Goal: Information Seeking & Learning: Learn about a topic

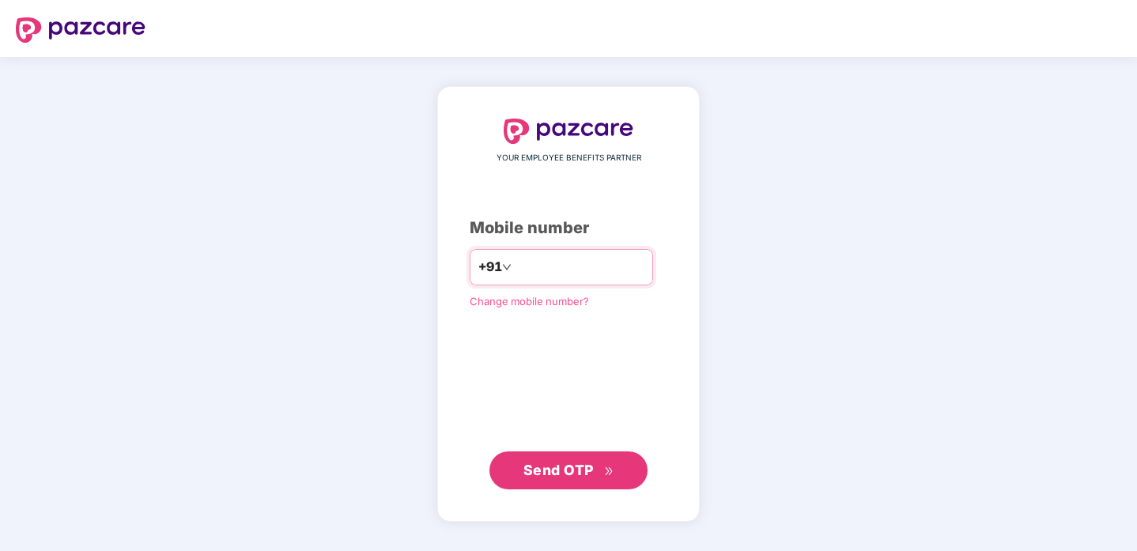
click at [580, 264] on input "number" at bounding box center [580, 267] width 130 height 25
type input "**********"
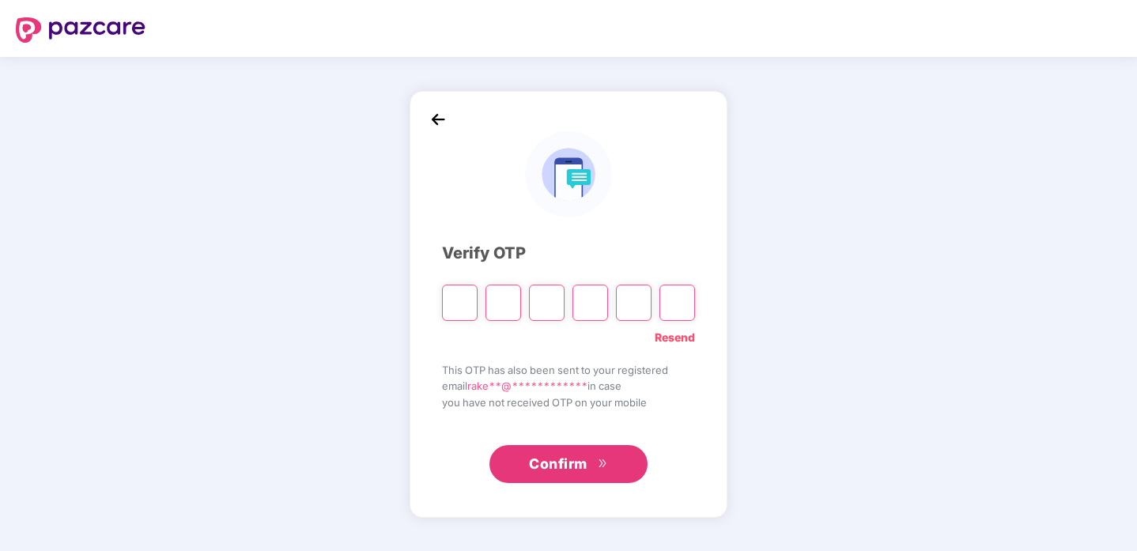
click at [580, 264] on div "Verify OTP" at bounding box center [568, 253] width 253 height 25
click at [466, 315] on input "Please enter verification code. Digit 1" at bounding box center [460, 303] width 36 height 36
type input "*"
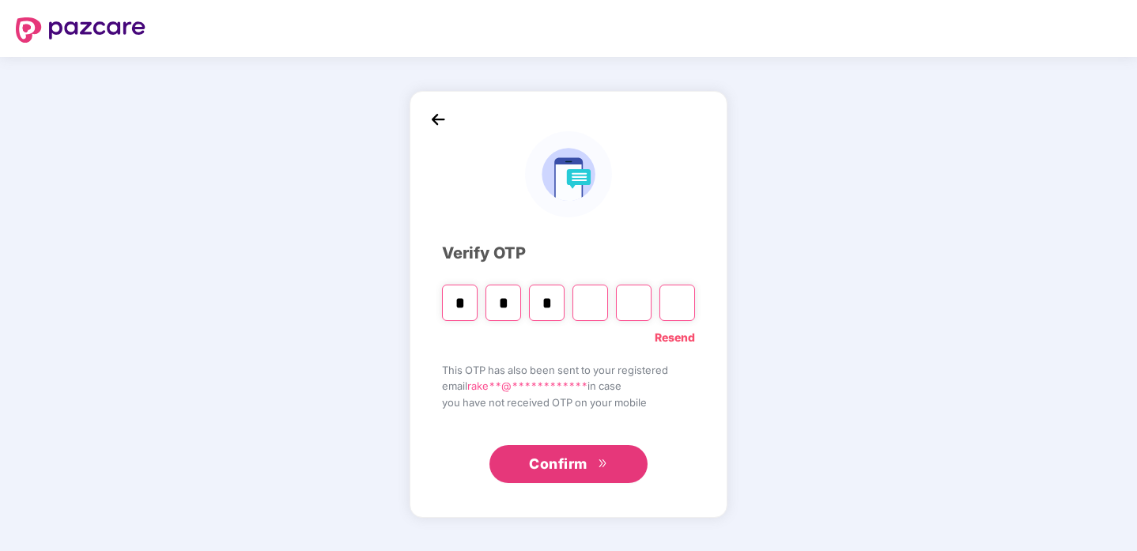
type input "*"
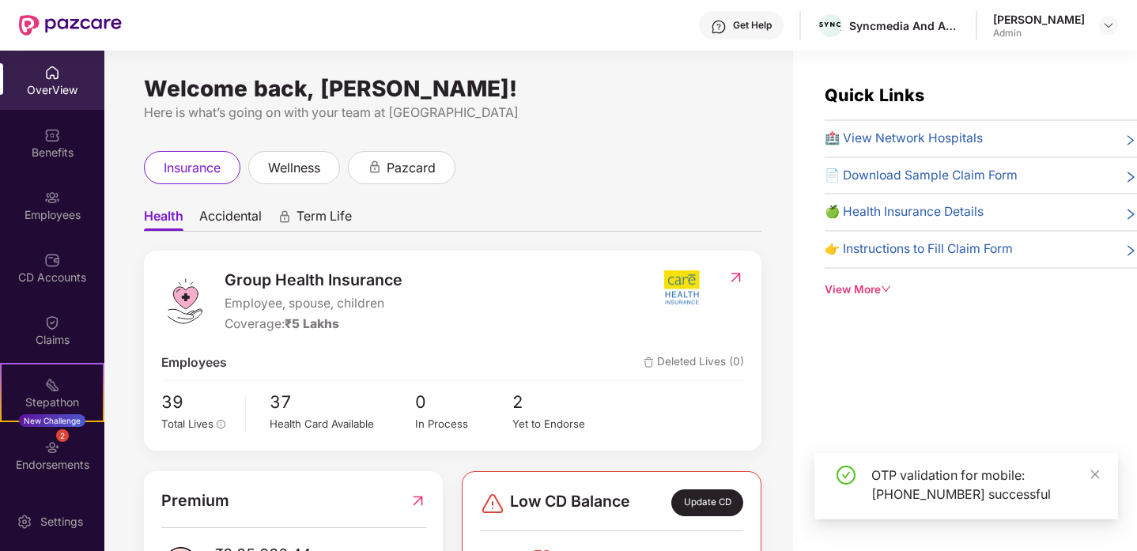
scroll to position [86, 0]
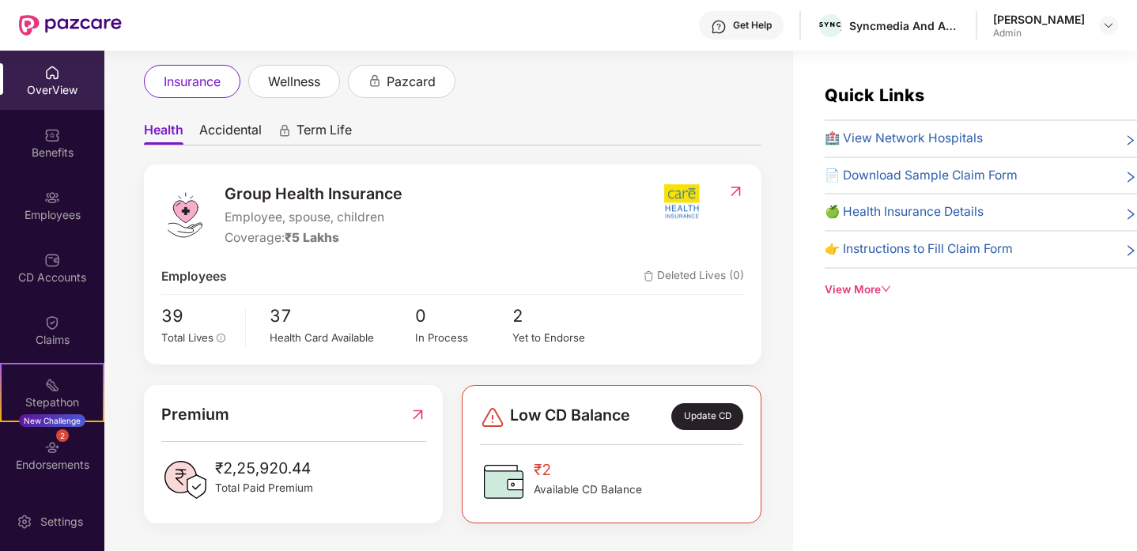
click at [290, 431] on div "Premium ₹2,25,920.44 Total Paid Premium" at bounding box center [293, 453] width 265 height 101
click at [1125, 15] on header "Get Help Syncmedia And Adtech Private Limited [PERSON_NAME] Admin" at bounding box center [568, 25] width 1137 height 51
click at [1099, 29] on div at bounding box center [1108, 25] width 19 height 19
click at [1111, 26] on img at bounding box center [1109, 25] width 13 height 13
click at [1018, 146] on div "Admin" at bounding box center [1022, 151] width 92 height 13
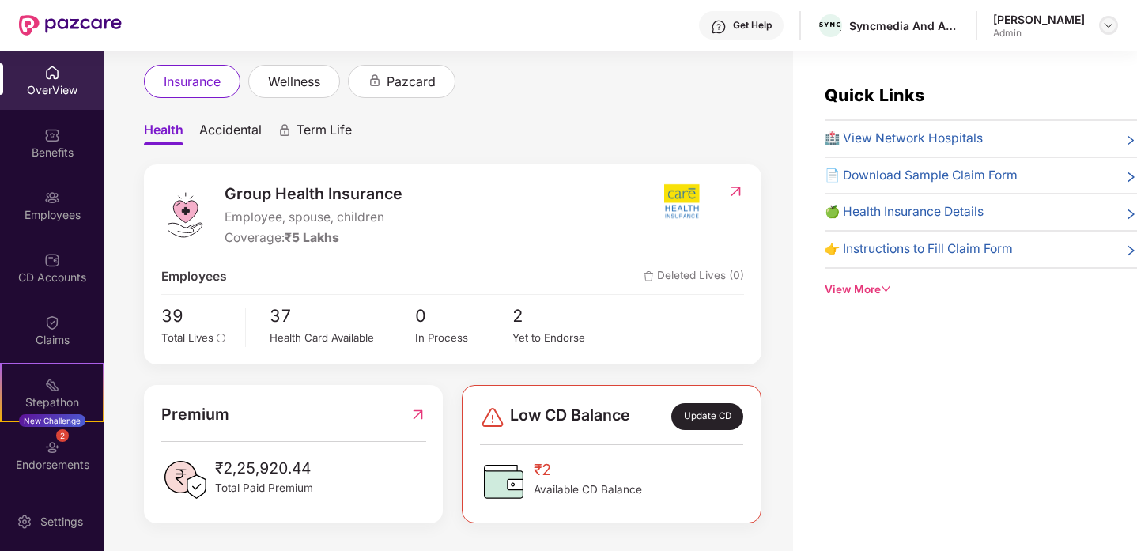
click at [1105, 17] on div at bounding box center [1108, 25] width 19 height 19
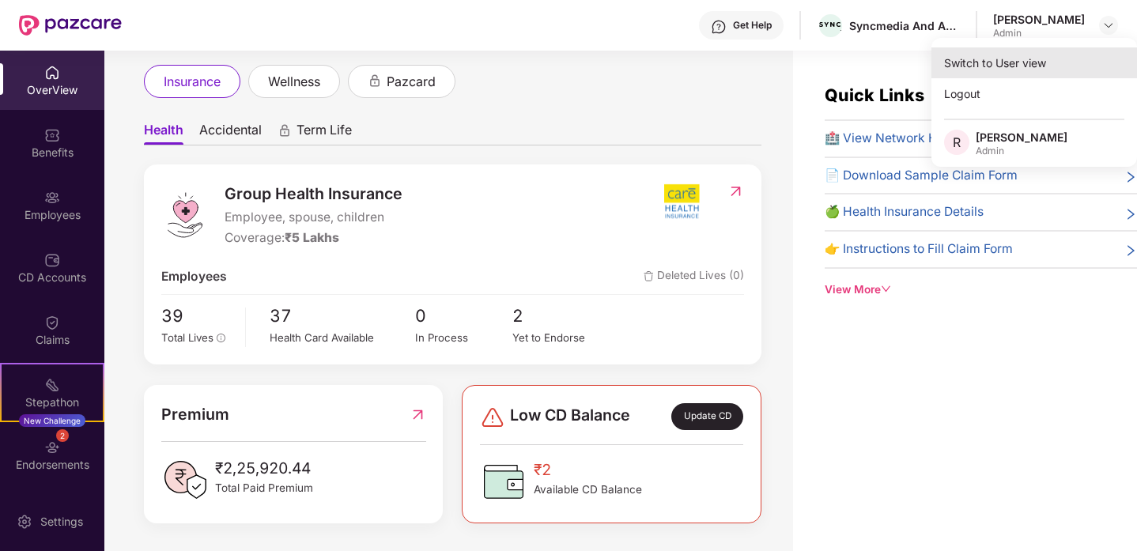
click at [1011, 62] on div "Switch to User view" at bounding box center [1035, 62] width 206 height 31
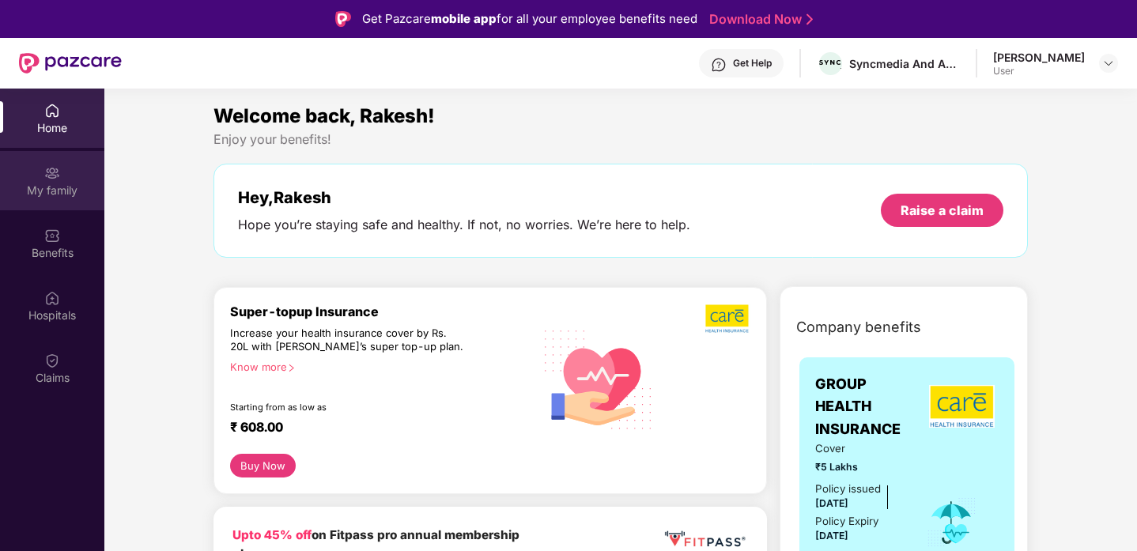
click at [47, 193] on div "My family" at bounding box center [52, 191] width 104 height 16
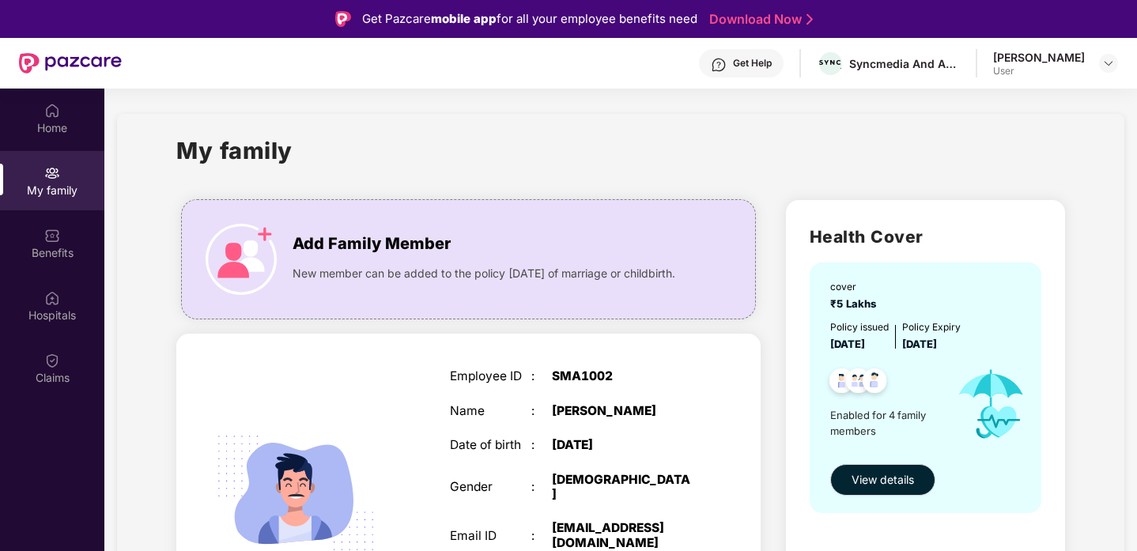
click at [307, 282] on span "New member can be added to the policy [DATE] of marriage or childbirth." at bounding box center [484, 273] width 383 height 17
click at [61, 250] on div "Benefits" at bounding box center [52, 253] width 104 height 16
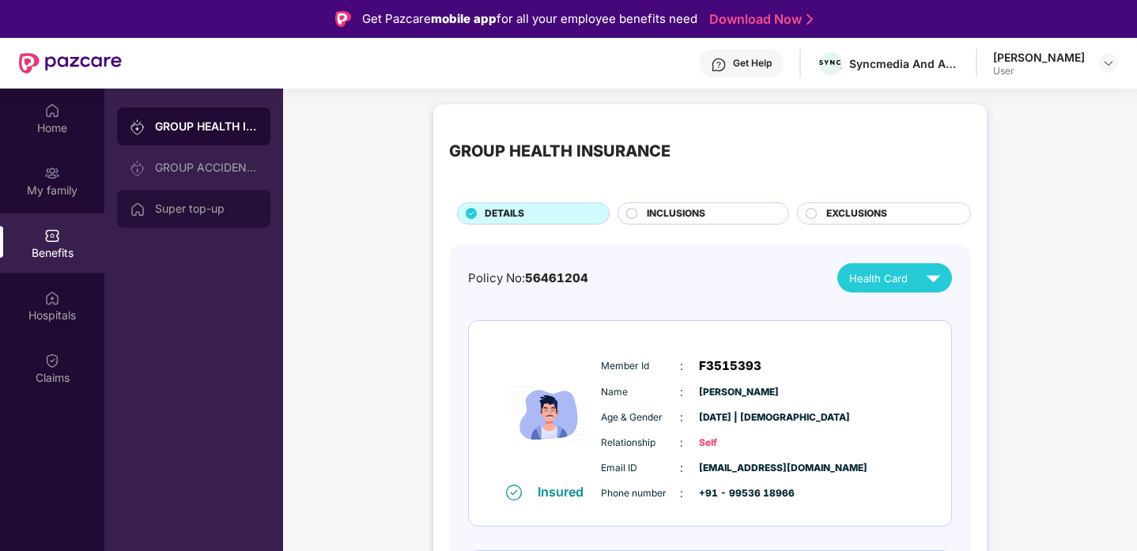
click at [198, 220] on div "Super top-up" at bounding box center [193, 209] width 153 height 38
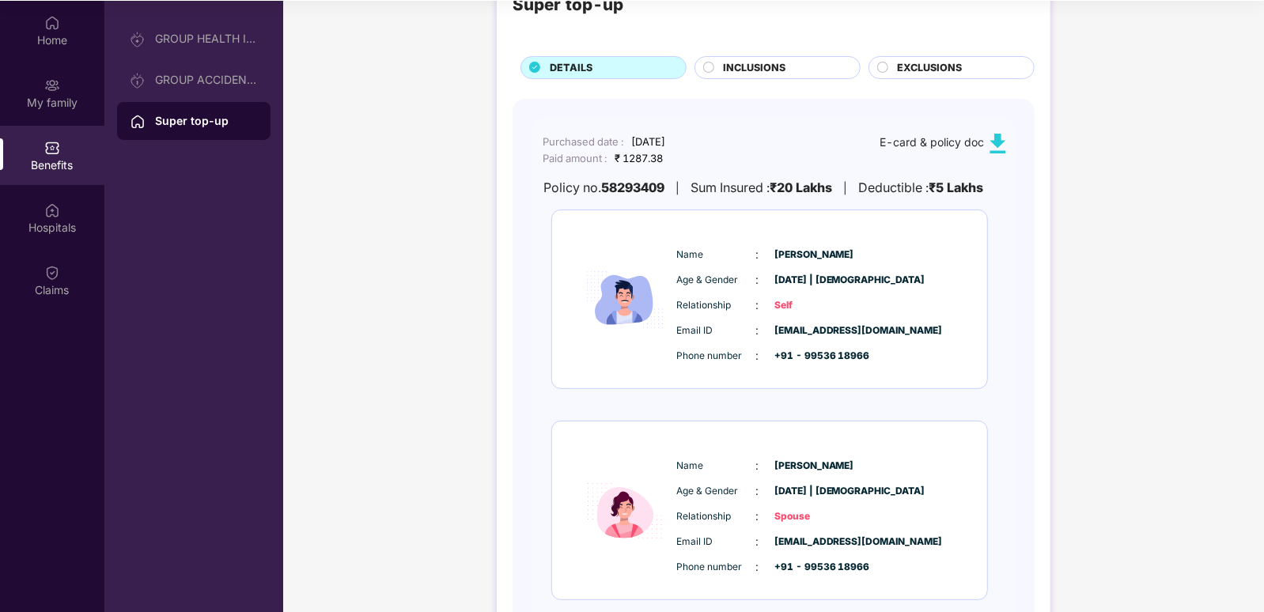
scroll to position [58, 0]
click at [724, 66] on span "INCLUSIONS" at bounding box center [755, 70] width 62 height 16
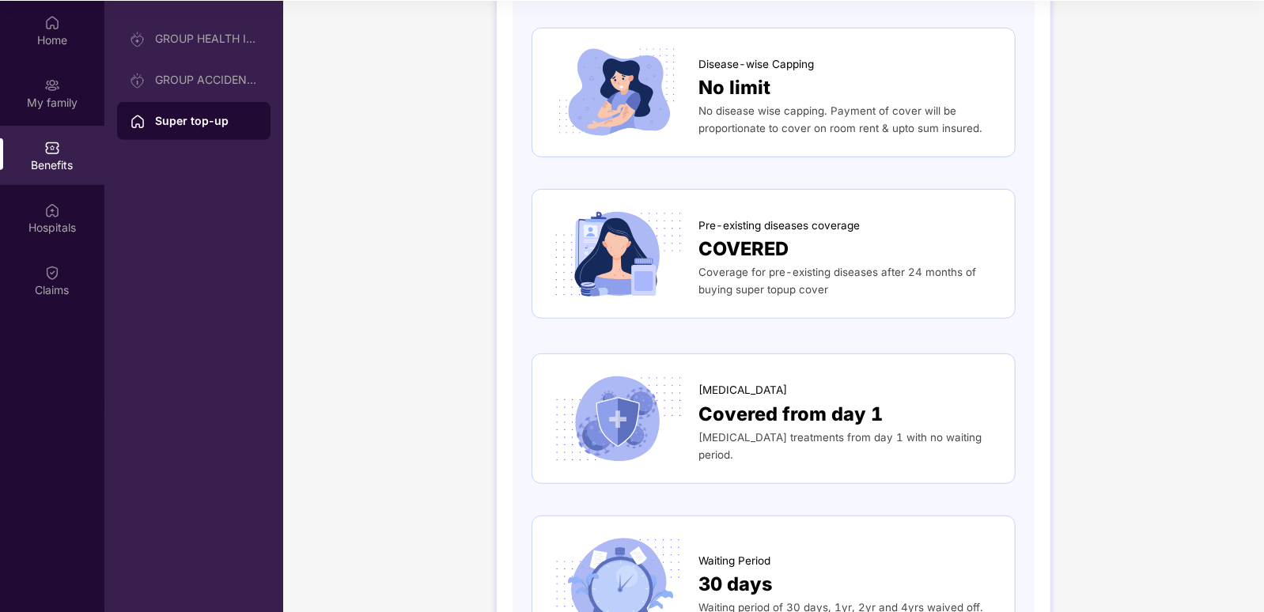
scroll to position [0, 0]
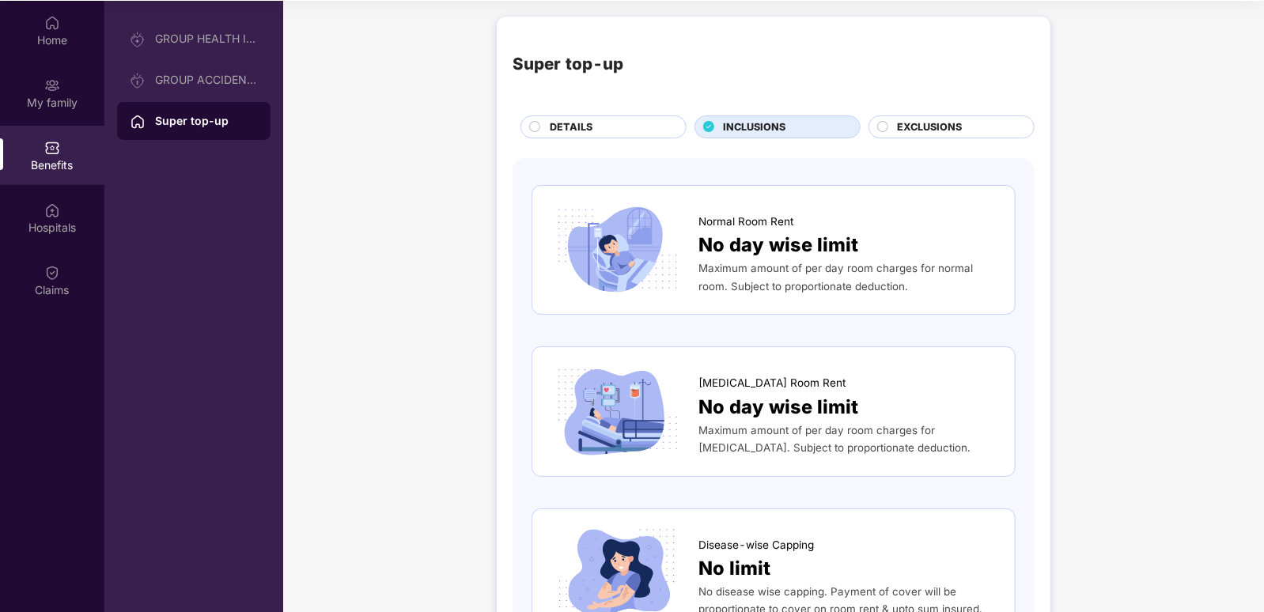
click at [581, 127] on span "DETAILS" at bounding box center [571, 127] width 43 height 16
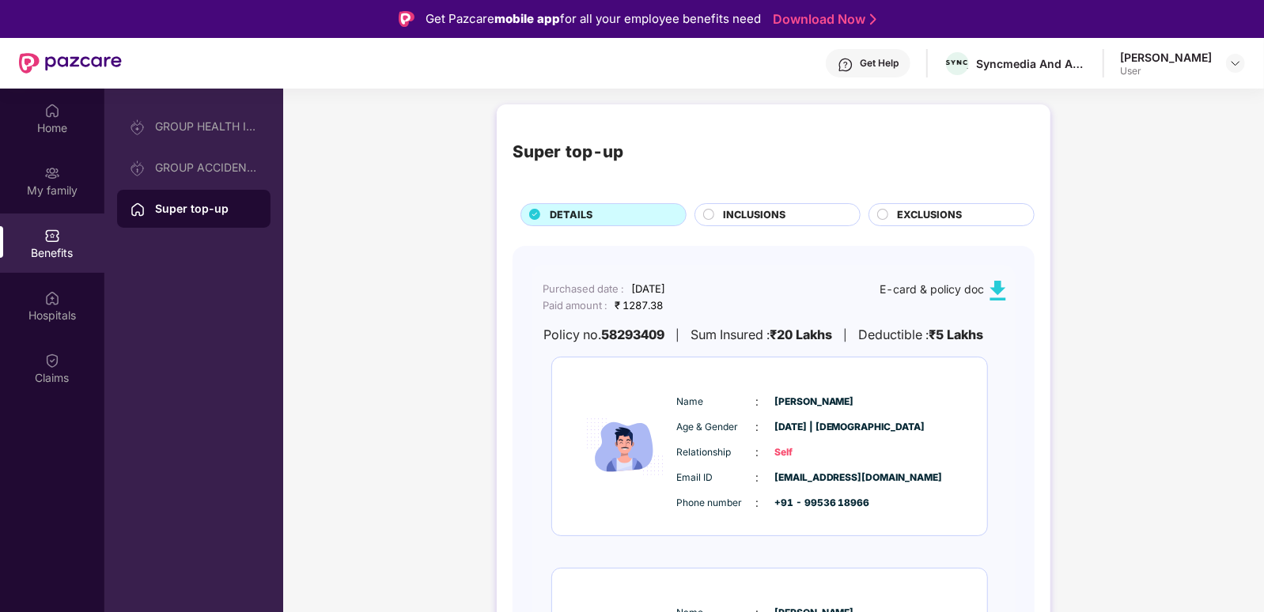
click at [737, 211] on span "INCLUSIONS" at bounding box center [755, 215] width 62 height 16
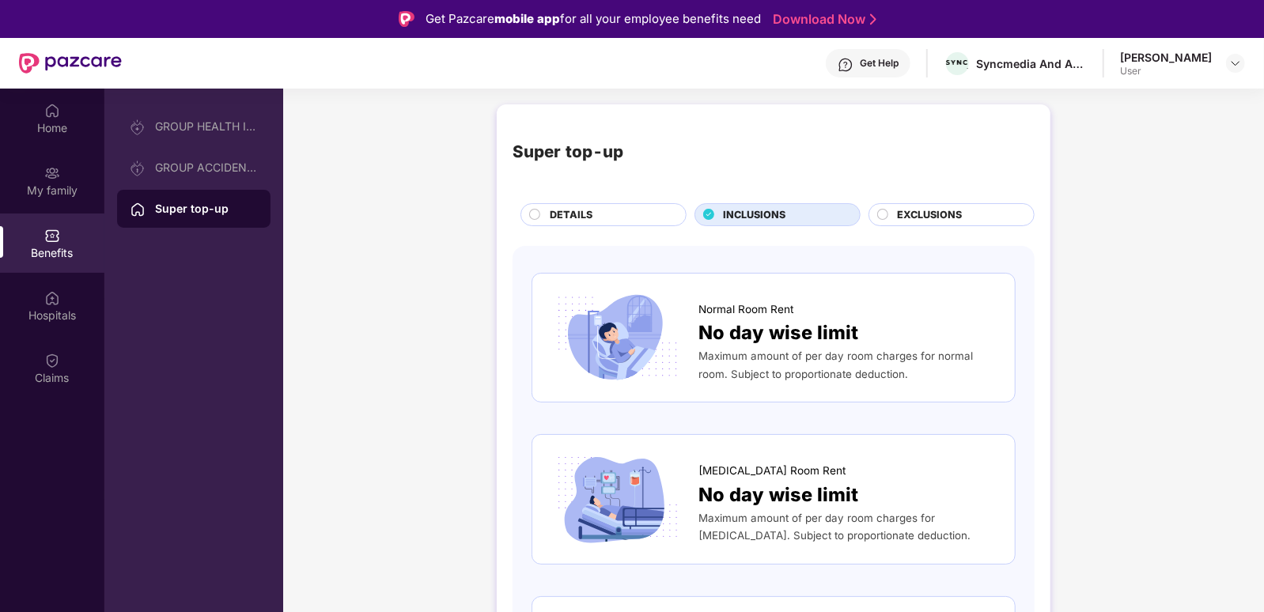
click at [891, 214] on div "EXCLUSIONS" at bounding box center [958, 216] width 136 height 18
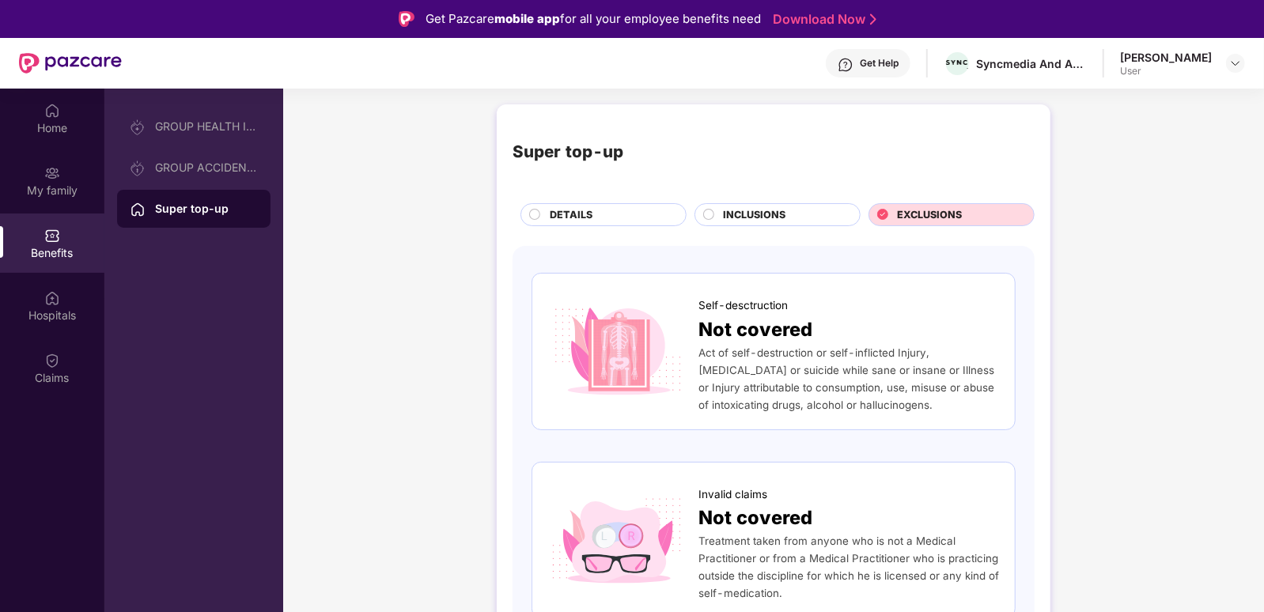
click at [554, 207] on span "DETAILS" at bounding box center [571, 215] width 43 height 16
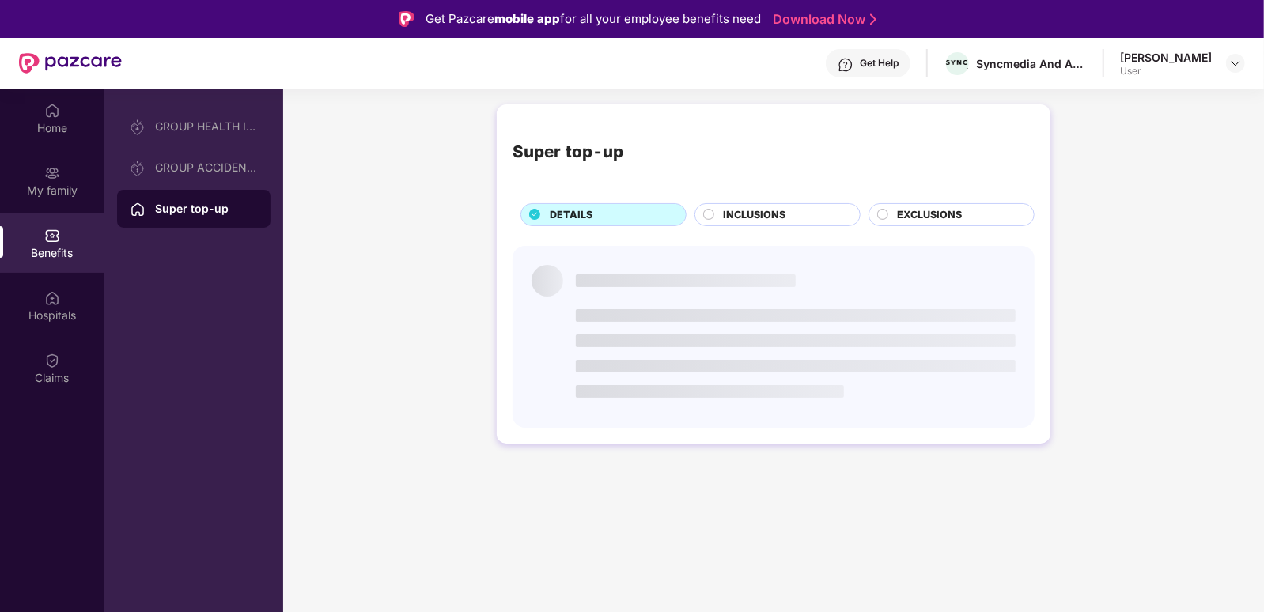
click at [898, 67] on div "Get Help" at bounding box center [879, 63] width 39 height 13
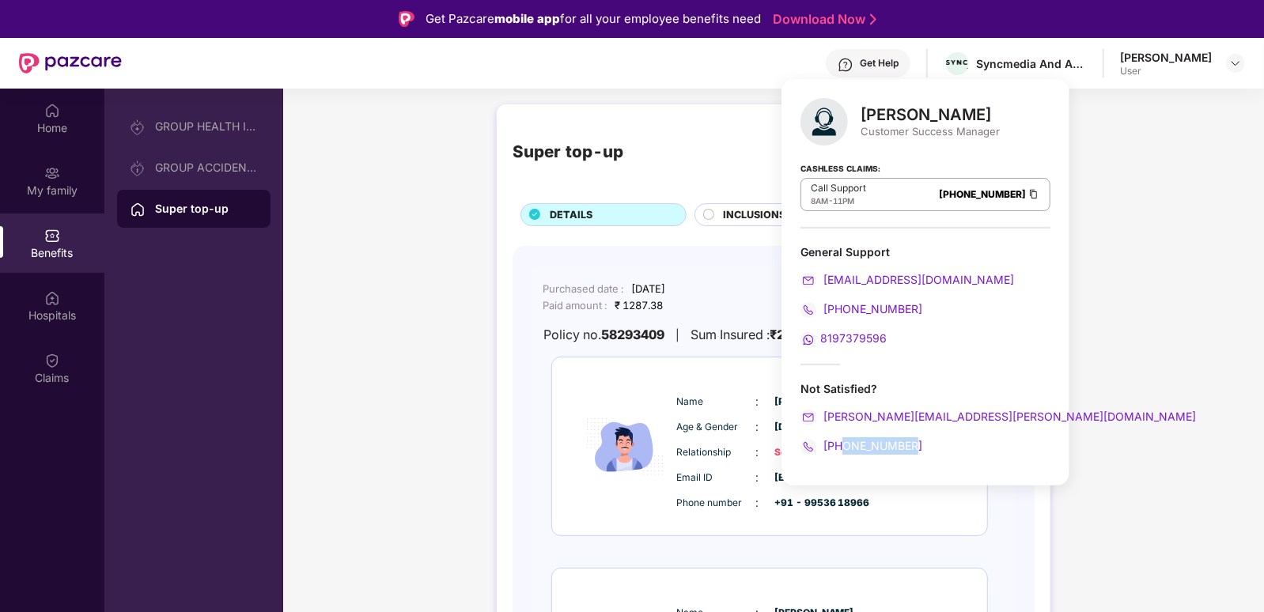
drag, startPoint x: 914, startPoint y: 441, endPoint x: 842, endPoint y: 439, distance: 72.8
click at [842, 439] on div "[PHONE_NUMBER]" at bounding box center [925, 445] width 250 height 17
click at [989, 326] on div "General Support [EMAIL_ADDRESS][DOMAIN_NAME] [PHONE_NUMBER] 8197379596" at bounding box center [925, 296] width 250 height 104
click at [545, 320] on div "Purchased date : [DATE] Paid amount : ₹ 1287.38 E-card & policy doc Policy no. …" at bounding box center [769, 313] width 476 height 64
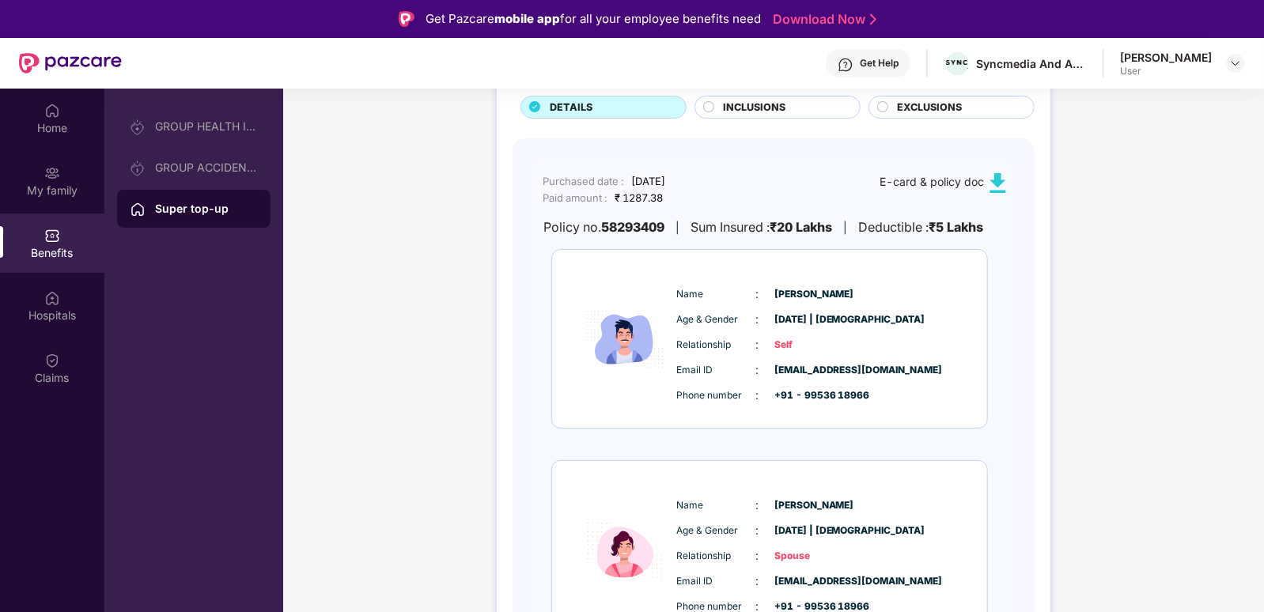
scroll to position [138, 0]
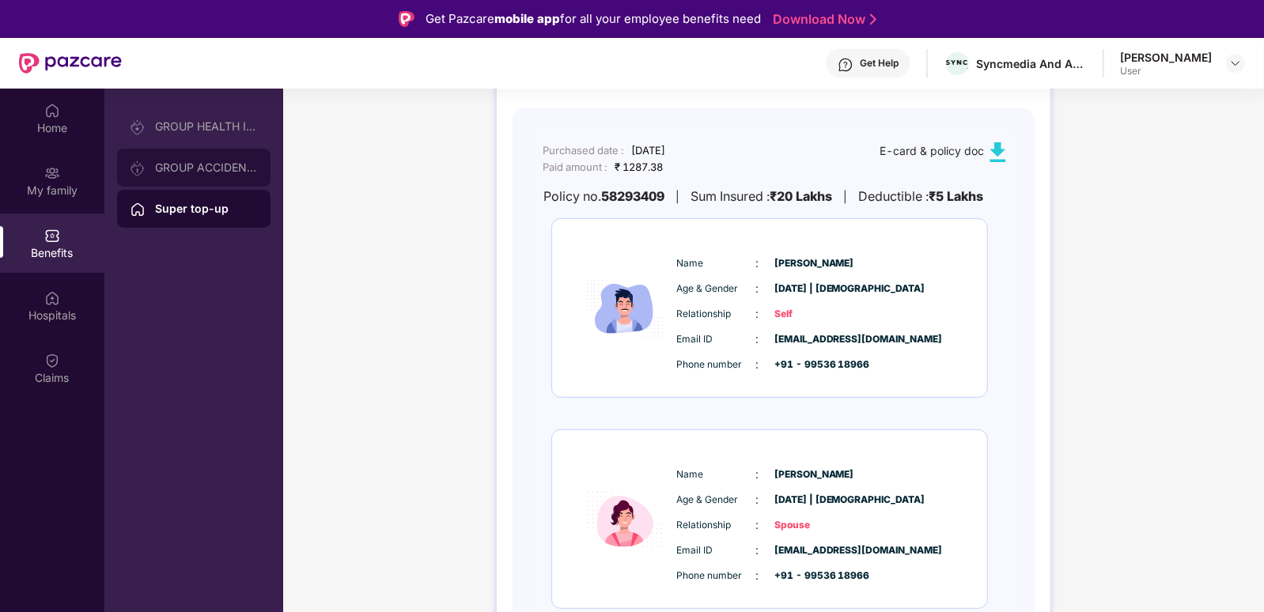
click at [195, 165] on div "GROUP ACCIDENTAL INSURANCE" at bounding box center [206, 167] width 103 height 13
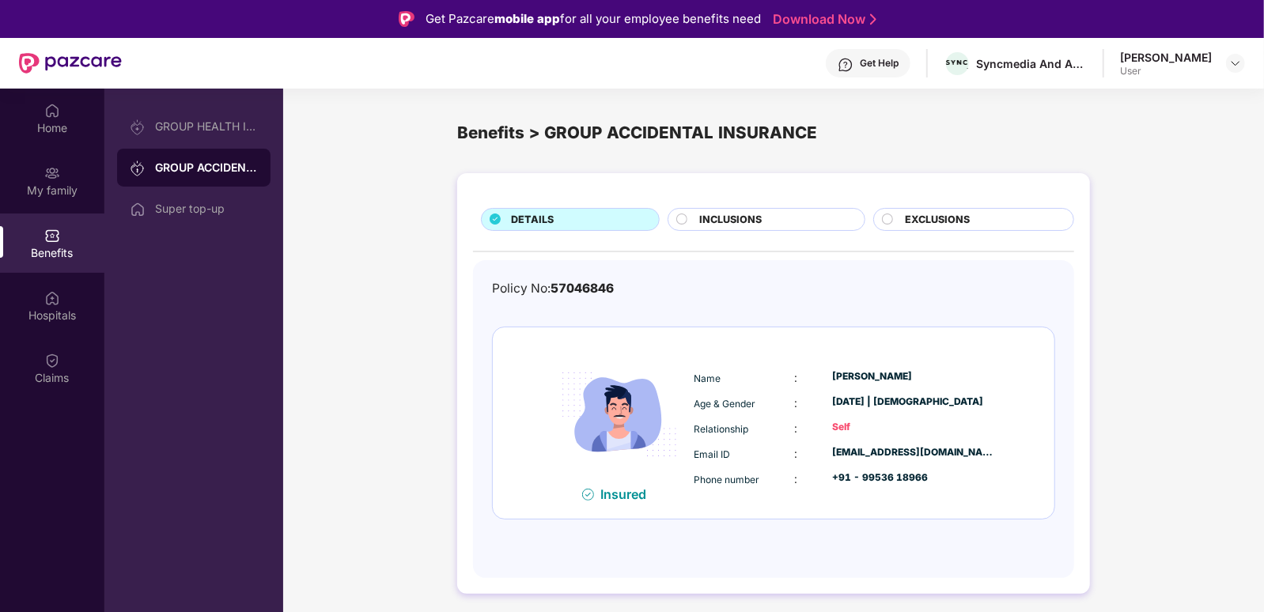
scroll to position [89, 0]
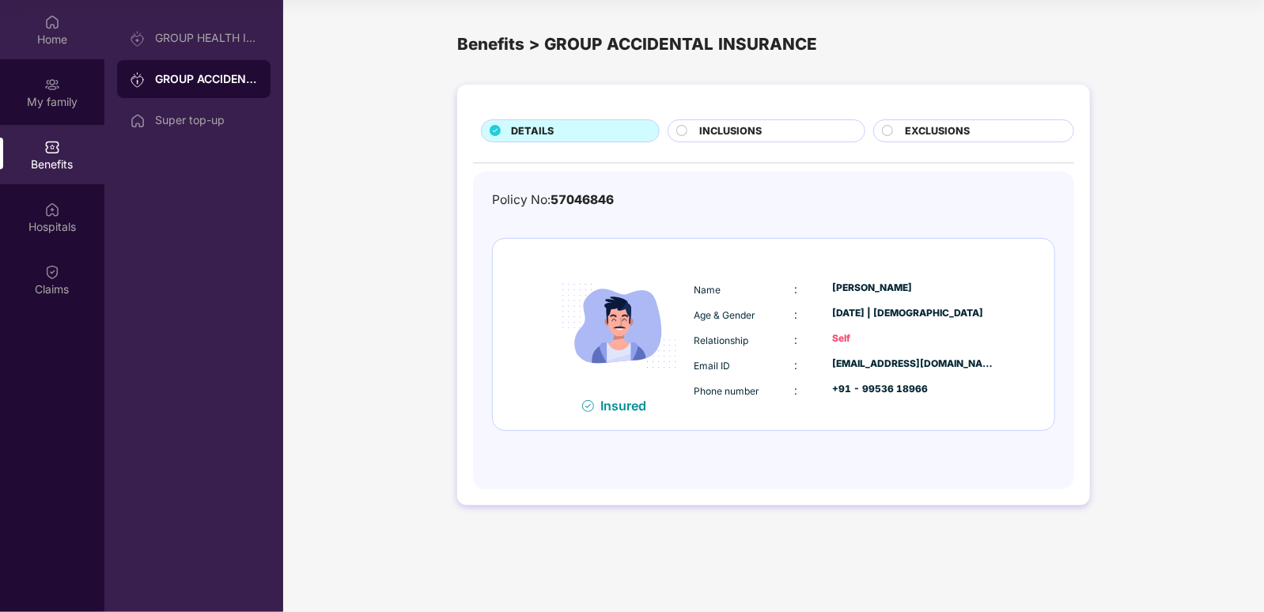
click at [42, 39] on div "Home" at bounding box center [52, 40] width 104 height 16
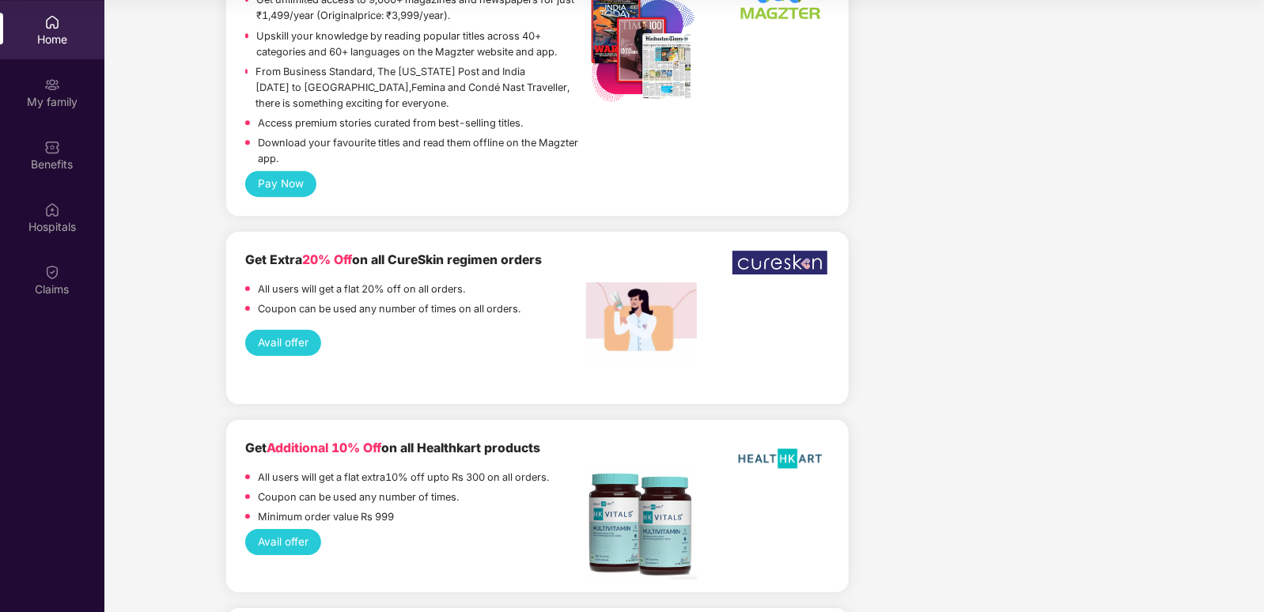
scroll to position [3120, 0]
